Goal: Transaction & Acquisition: Purchase product/service

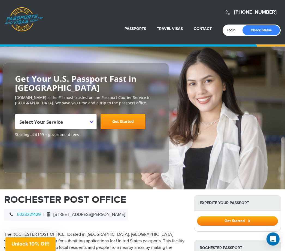
scroll to position [26, 0]
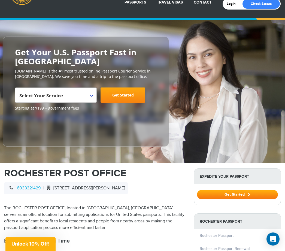
click at [89, 95] on span "Select Your Service" at bounding box center [55, 97] width 72 height 15
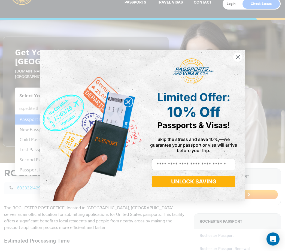
click at [231, 65] on div "POPUP Form" at bounding box center [193, 71] width 94 height 31
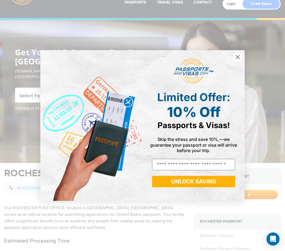
click at [234, 62] on circle "Close dialog" at bounding box center [237, 57] width 9 height 9
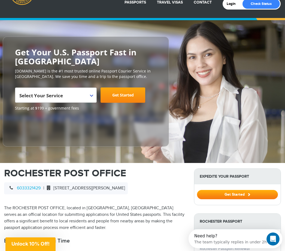
scroll to position [0, 0]
click at [91, 96] on b at bounding box center [91, 95] width 3 height 2
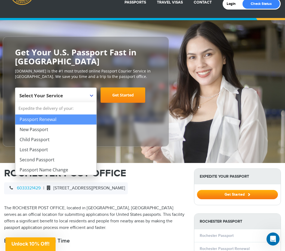
click at [120, 93] on link "Get Started" at bounding box center [122, 94] width 45 height 15
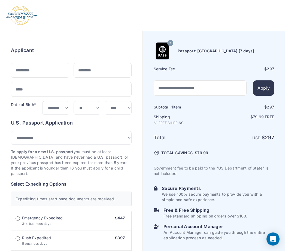
select select "***"
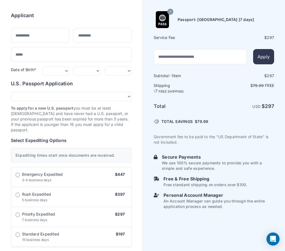
scroll to position [34, 0]
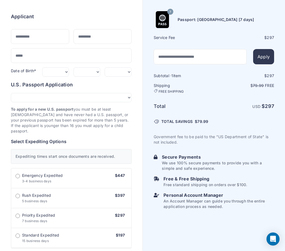
click at [4, 242] on div "Order summary $ 297 7" at bounding box center [71, 242] width 142 height 489
click at [21, 149] on div "Expediting times start once documents are received." at bounding box center [71, 156] width 121 height 15
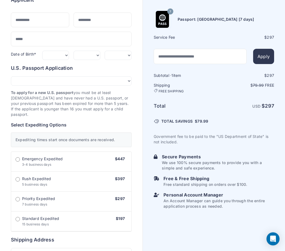
scroll to position [45, 0]
